Goal: Information Seeking & Learning: Learn about a topic

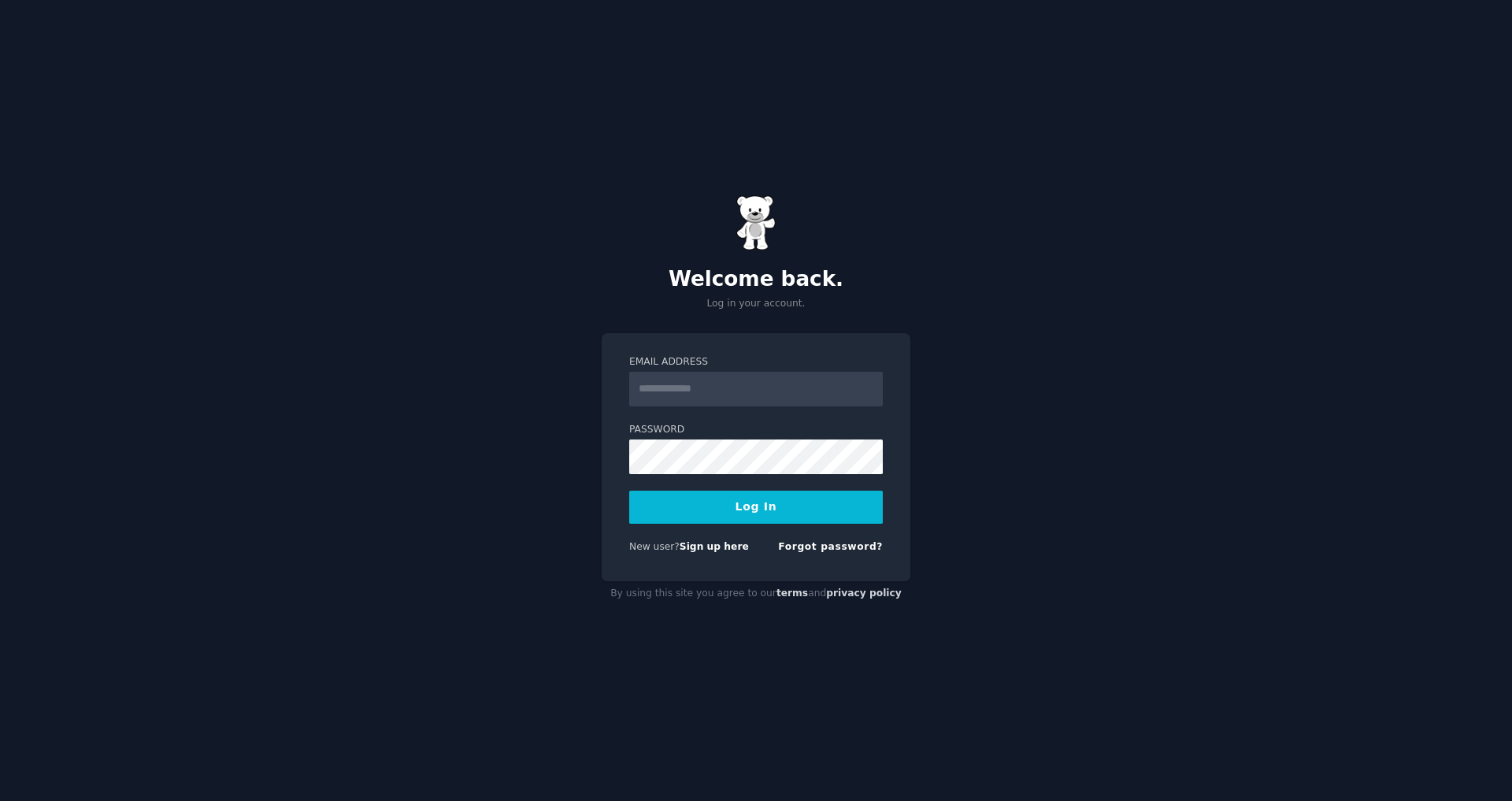
click at [784, 392] on input "Email Address" at bounding box center [756, 388] width 253 height 35
click at [841, 378] on input "Email Address" at bounding box center [756, 388] width 253 height 35
type input "**********"
click at [629, 491] on button "Log In" at bounding box center [756, 507] width 253 height 33
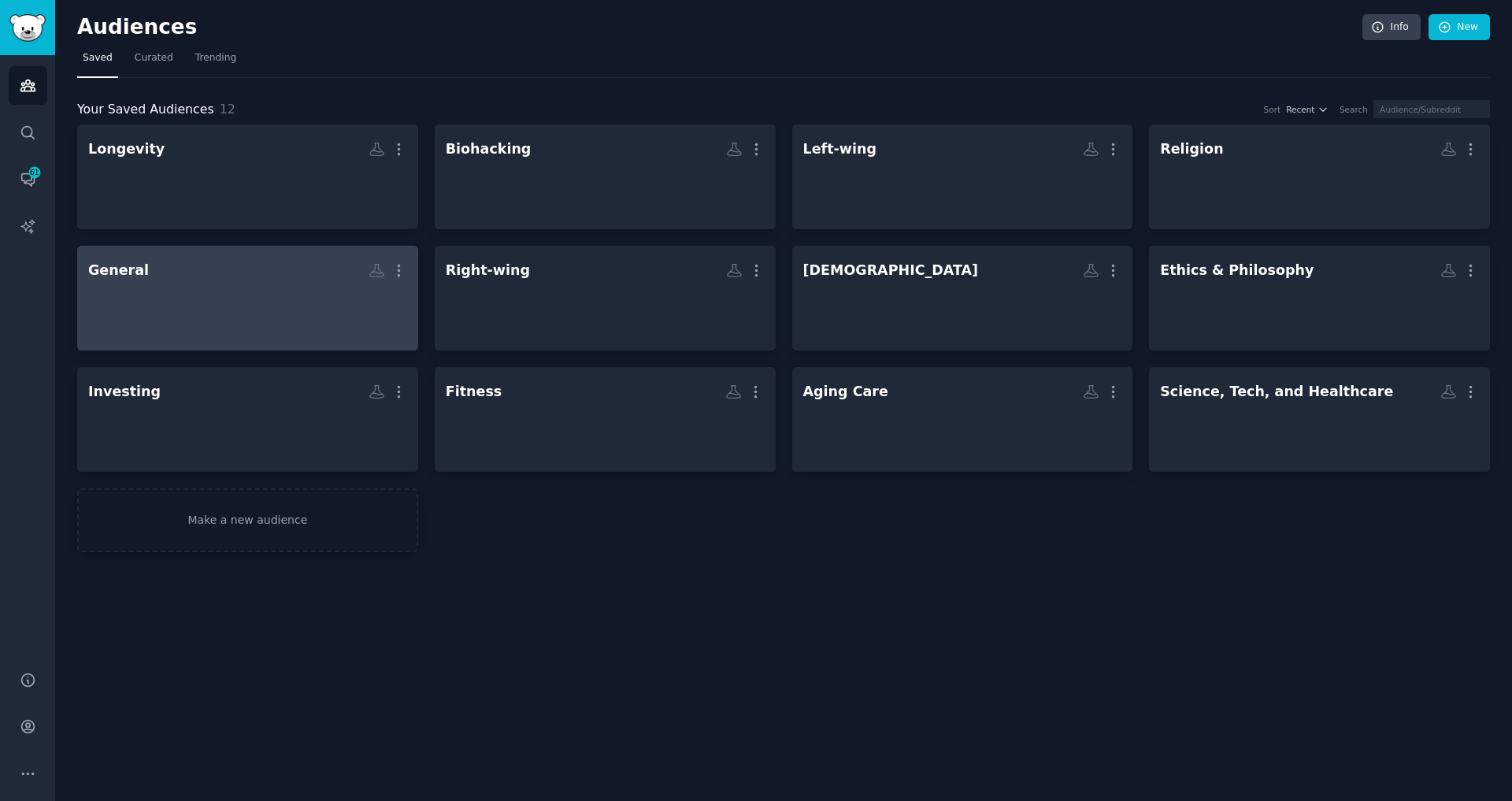
click at [299, 295] on div at bounding box center [247, 311] width 319 height 55
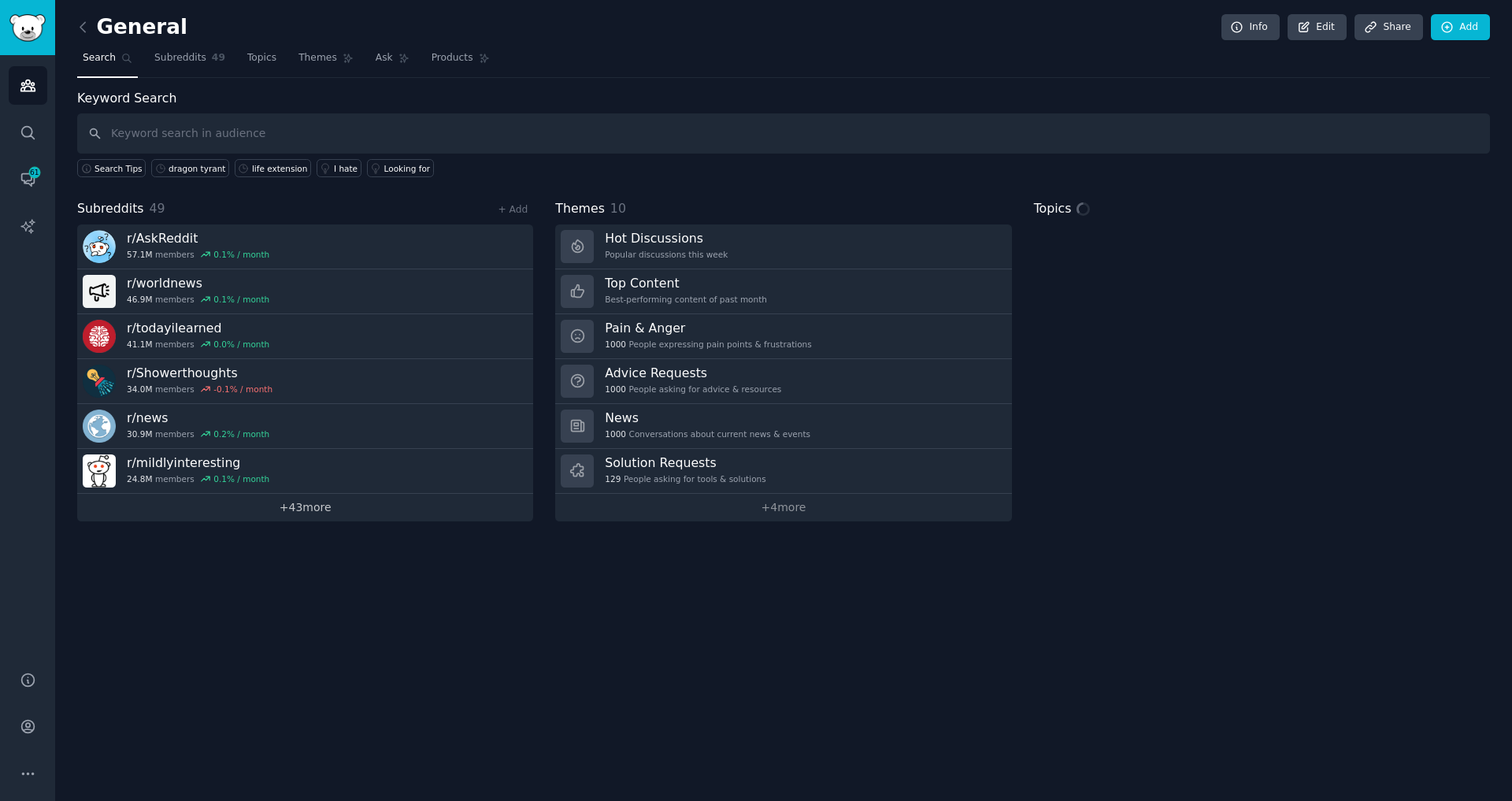
click at [455, 516] on link "+ 43 more" at bounding box center [305, 507] width 456 height 28
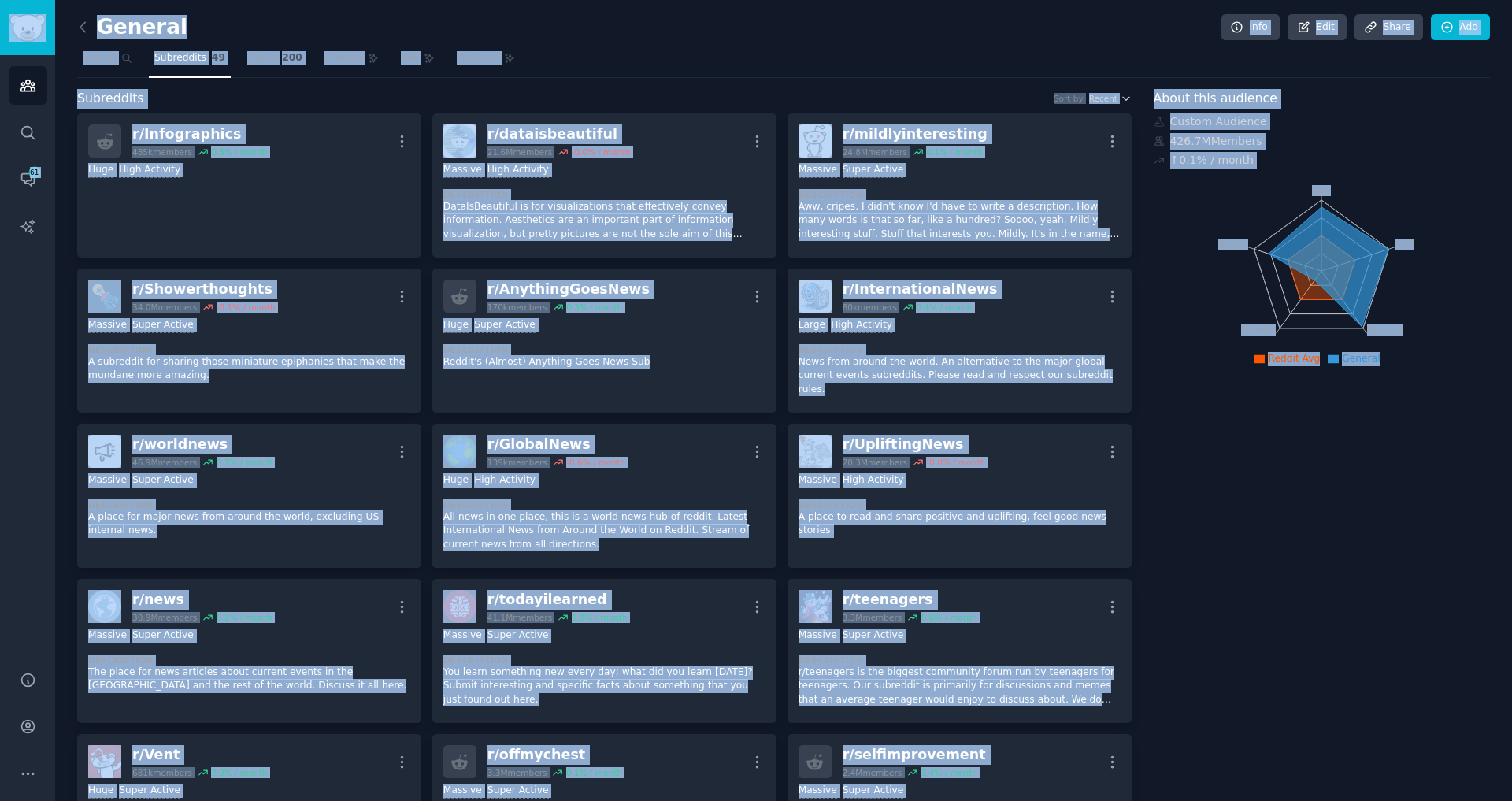
copy div "Audiences Search Conversations 61 AI Reports Help Account More General Info Edi…"
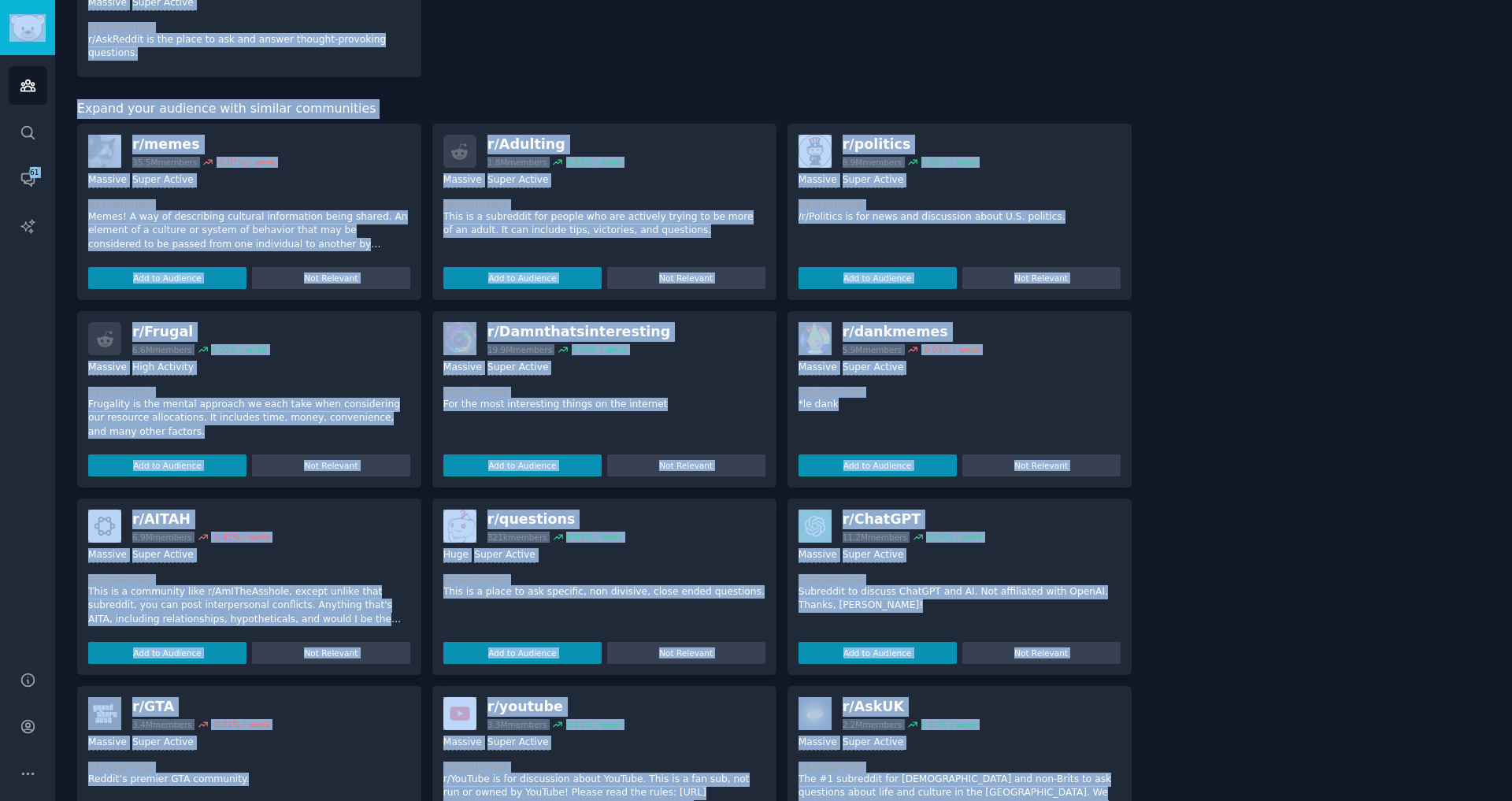
scroll to position [2719, 0]
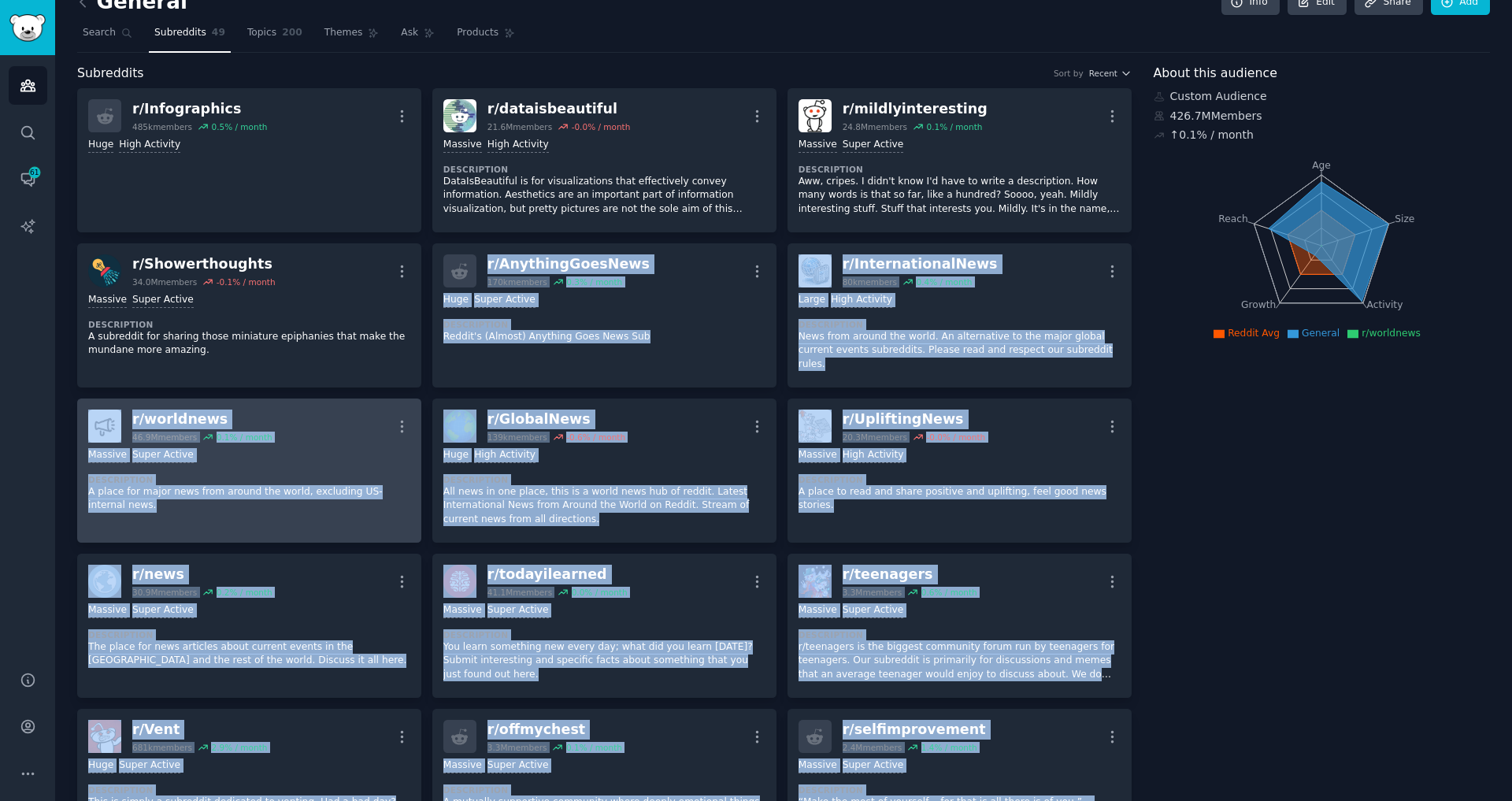
scroll to position [0, 0]
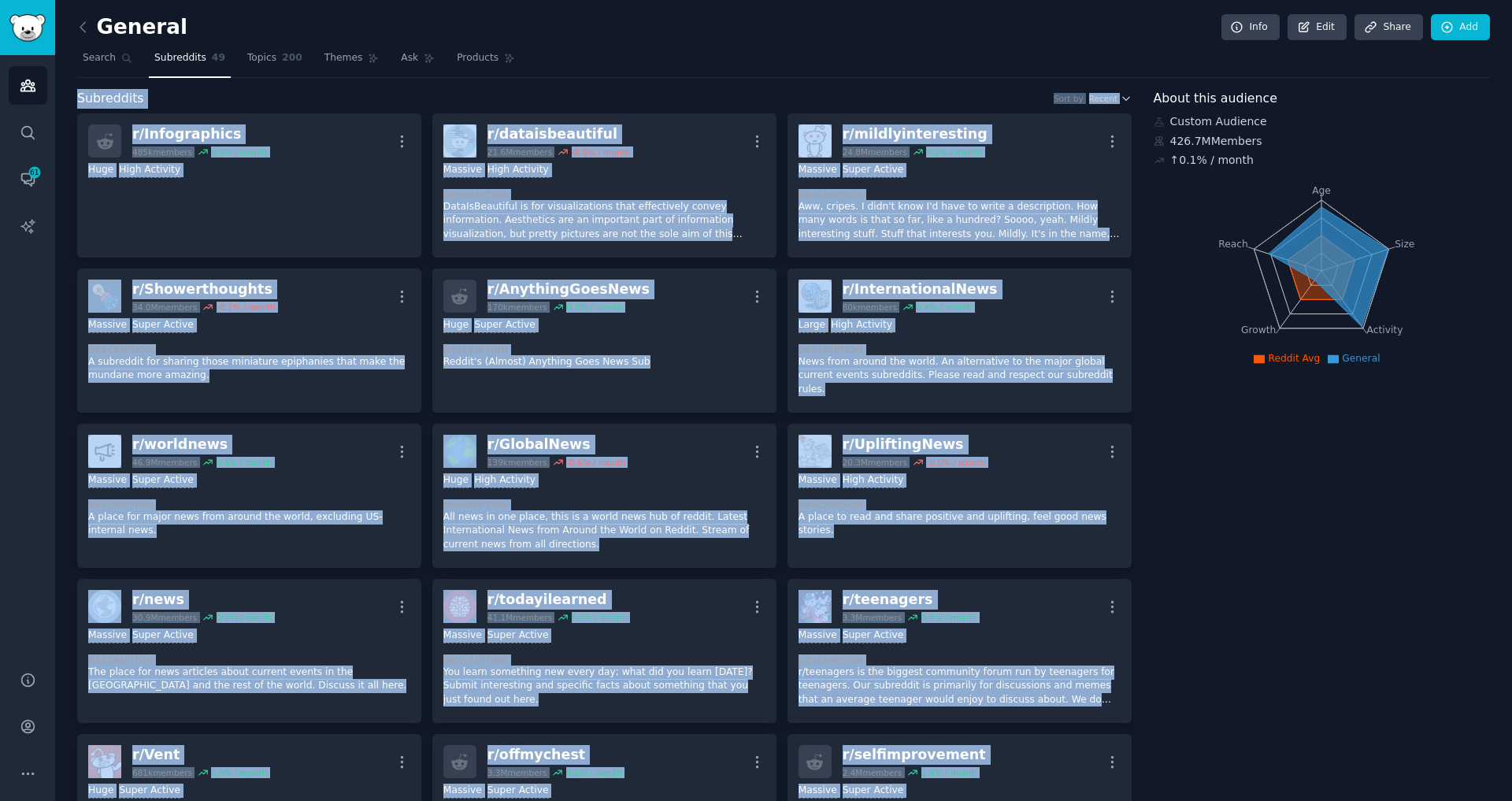
drag, startPoint x: 548, startPoint y: 563, endPoint x: 71, endPoint y: 100, distance: 664.8
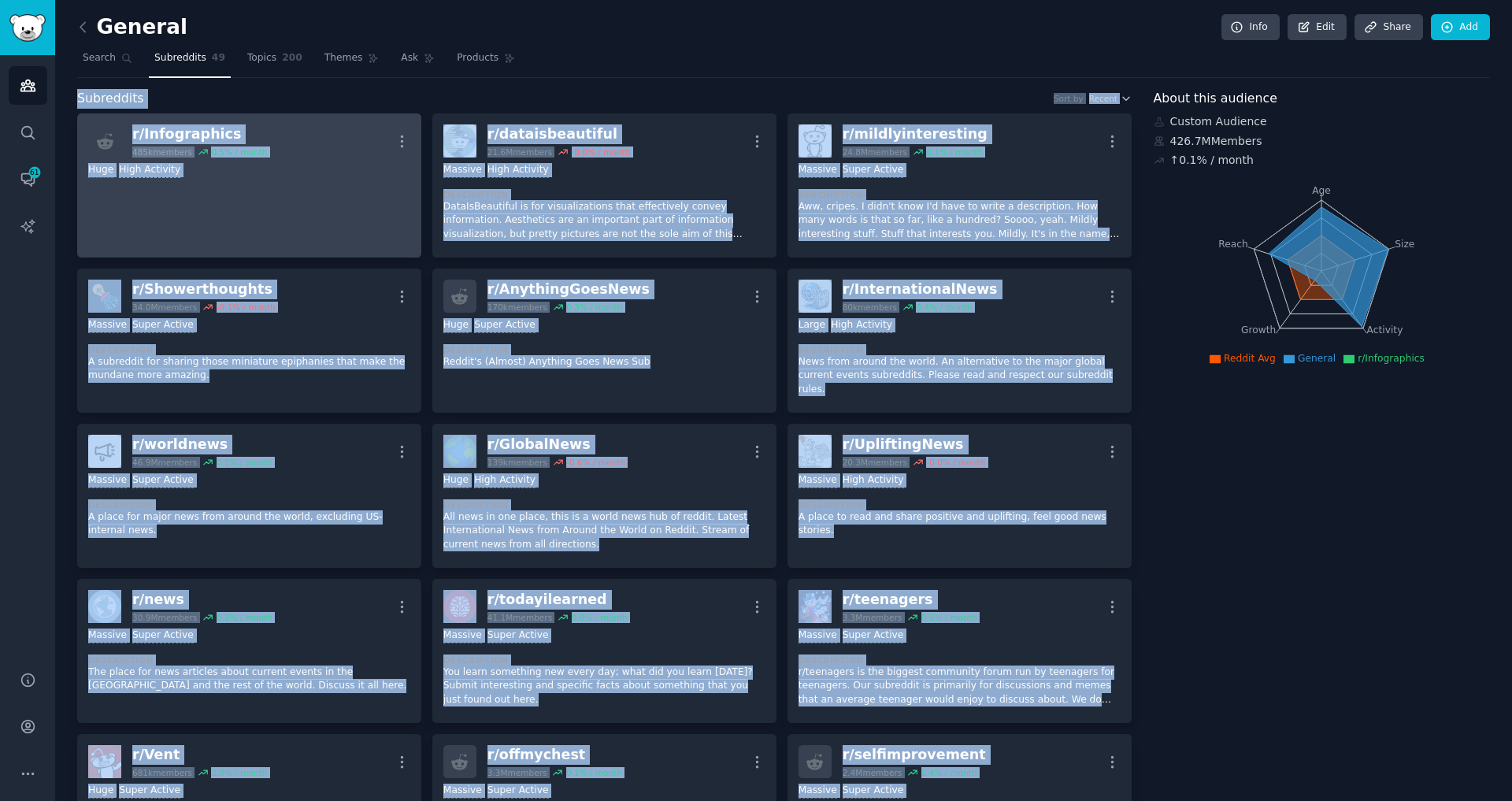
copy div "Subreddits Sort by Recent r/ Infographics 485k members 0.5 % / month More 100,0…"
